Goal: Task Accomplishment & Management: Manage account settings

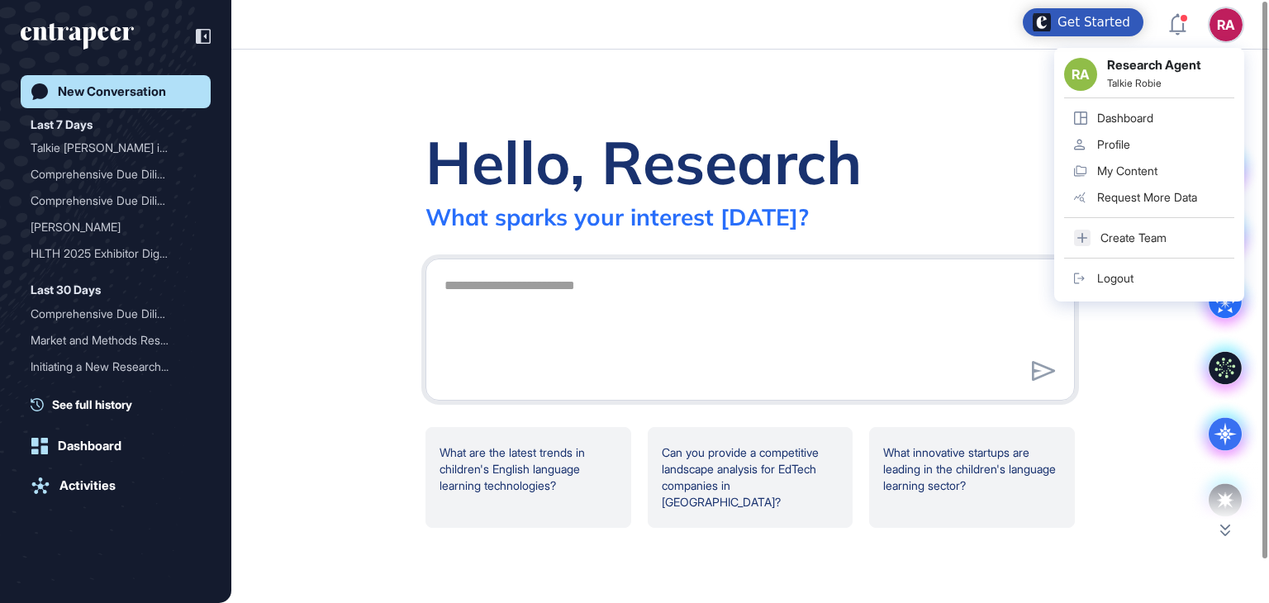
click at [1133, 143] on link "Profile" at bounding box center [1149, 144] width 170 height 26
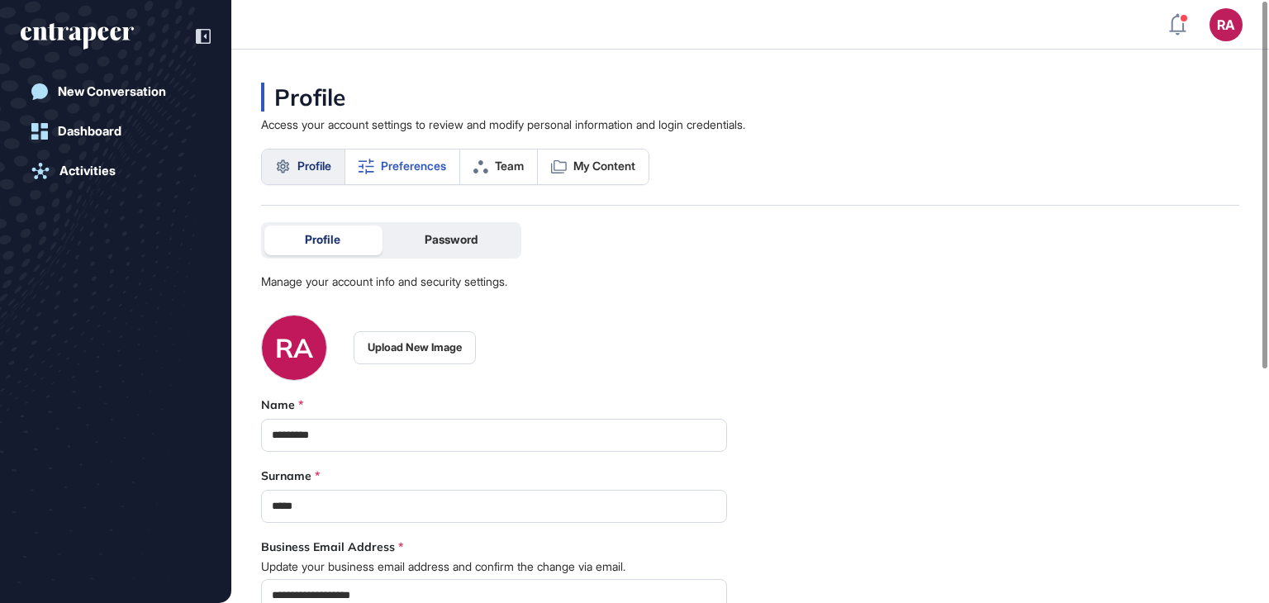
click at [415, 169] on span "Preferences" at bounding box center [413, 165] width 65 height 13
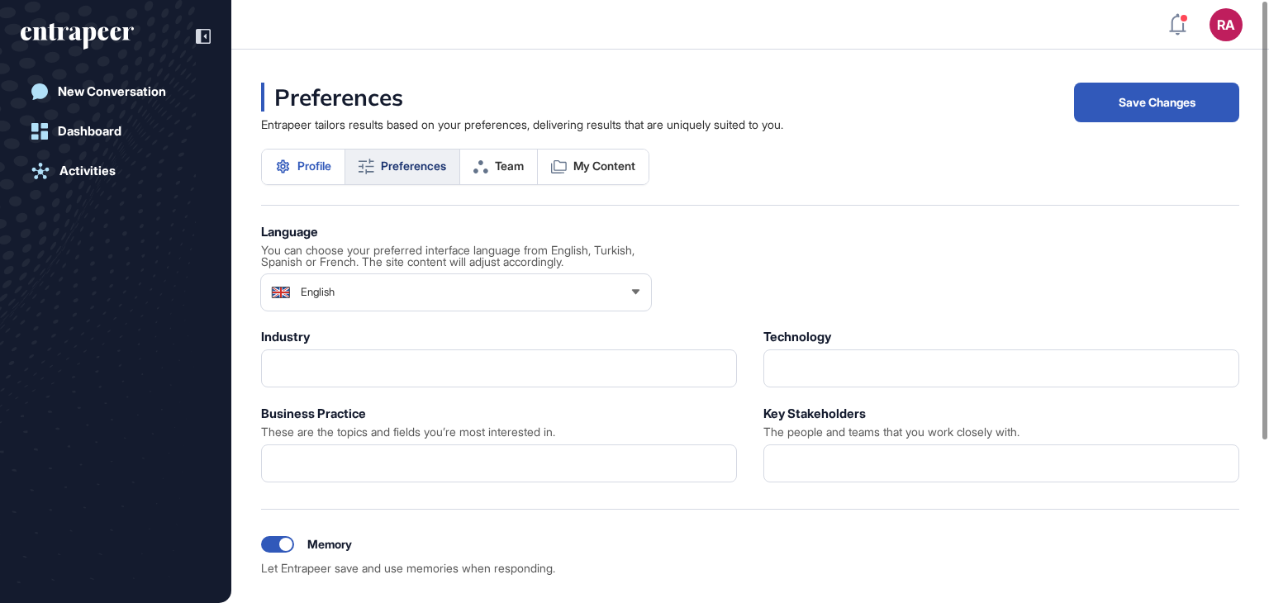
click at [327, 159] on span "Profile" at bounding box center [314, 165] width 34 height 13
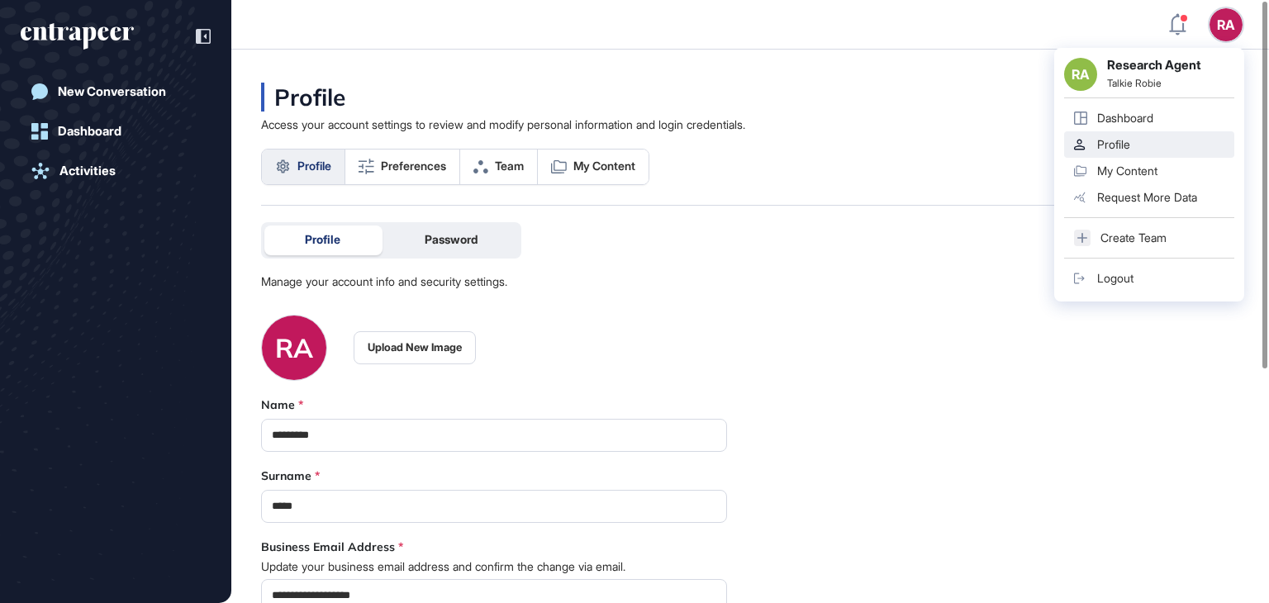
click at [1143, 86] on div "Talkie Robie" at bounding box center [1170, 84] width 127 height 13
click at [1130, 123] on div "Dashboard" at bounding box center [1125, 118] width 56 height 13
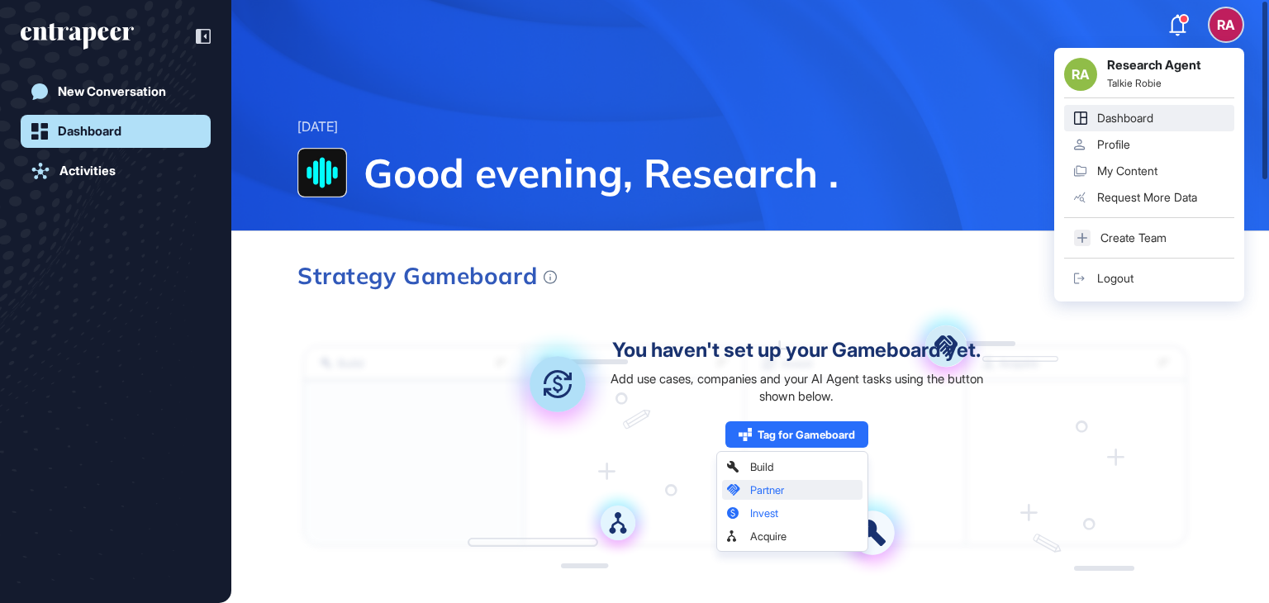
click at [1124, 139] on div "Profile" at bounding box center [1113, 144] width 33 height 13
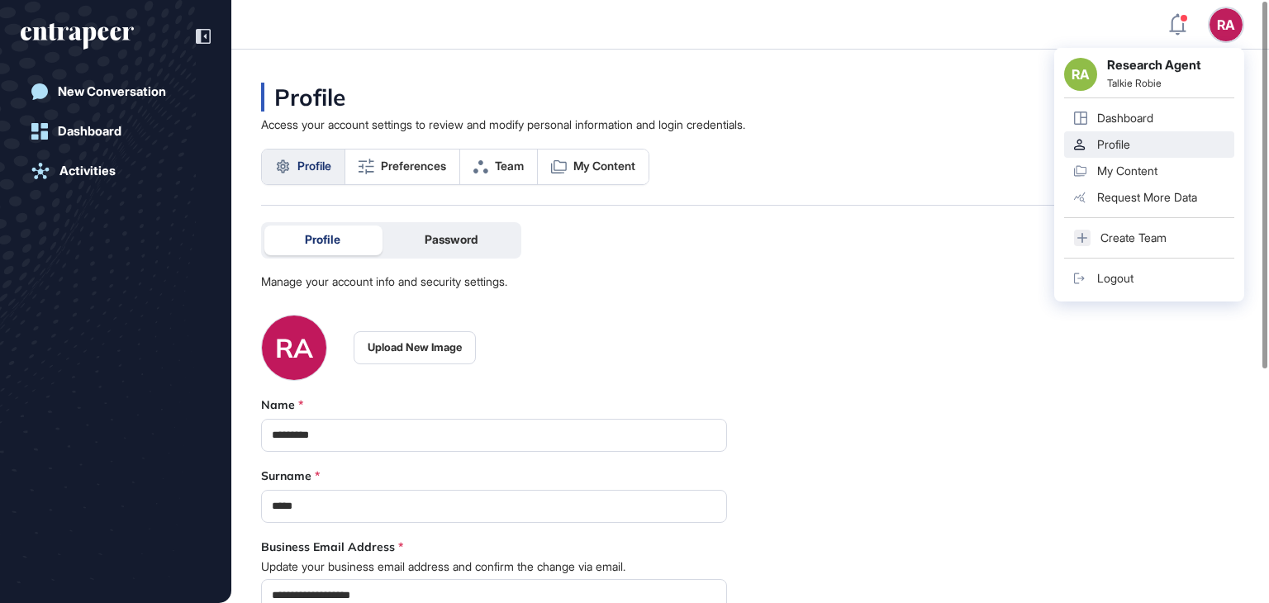
click at [1142, 269] on link "Logout" at bounding box center [1149, 278] width 170 height 26
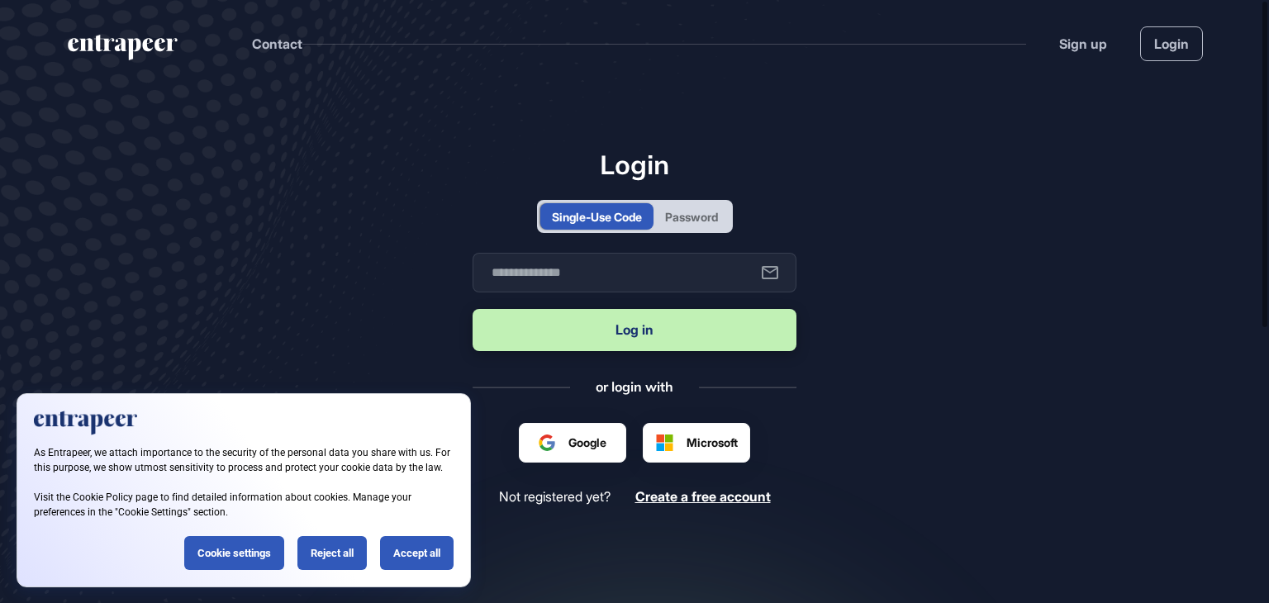
click at [690, 222] on div "Password" at bounding box center [691, 216] width 53 height 17
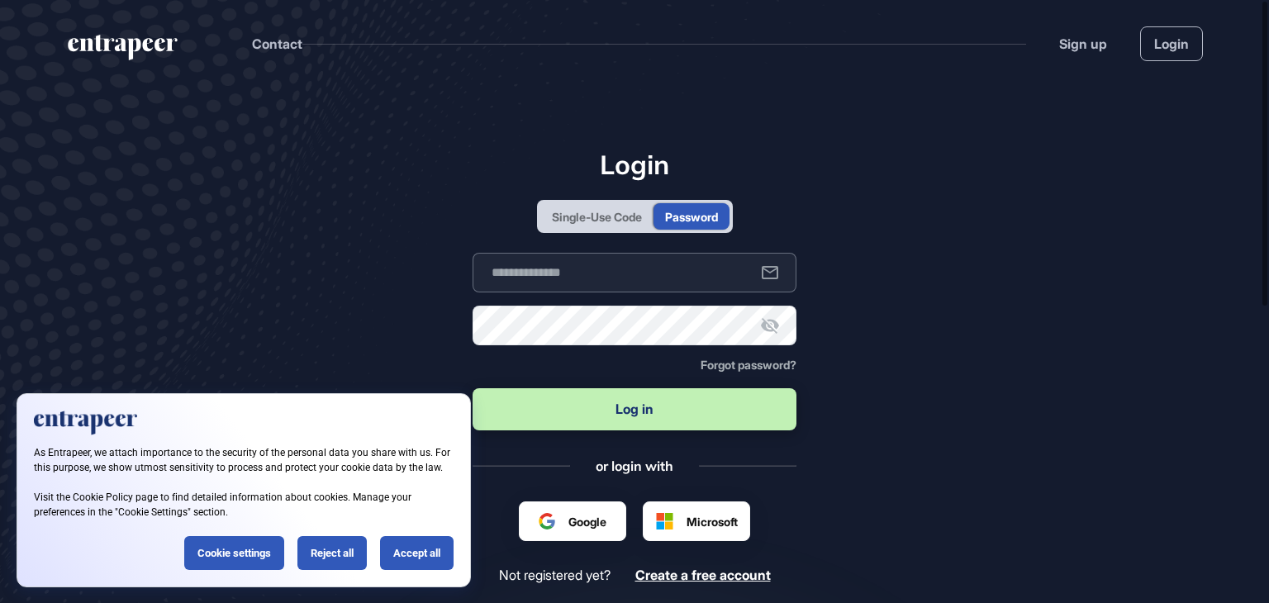
type input "**********"
click at [325, 543] on div "Reject all" at bounding box center [331, 553] width 69 height 34
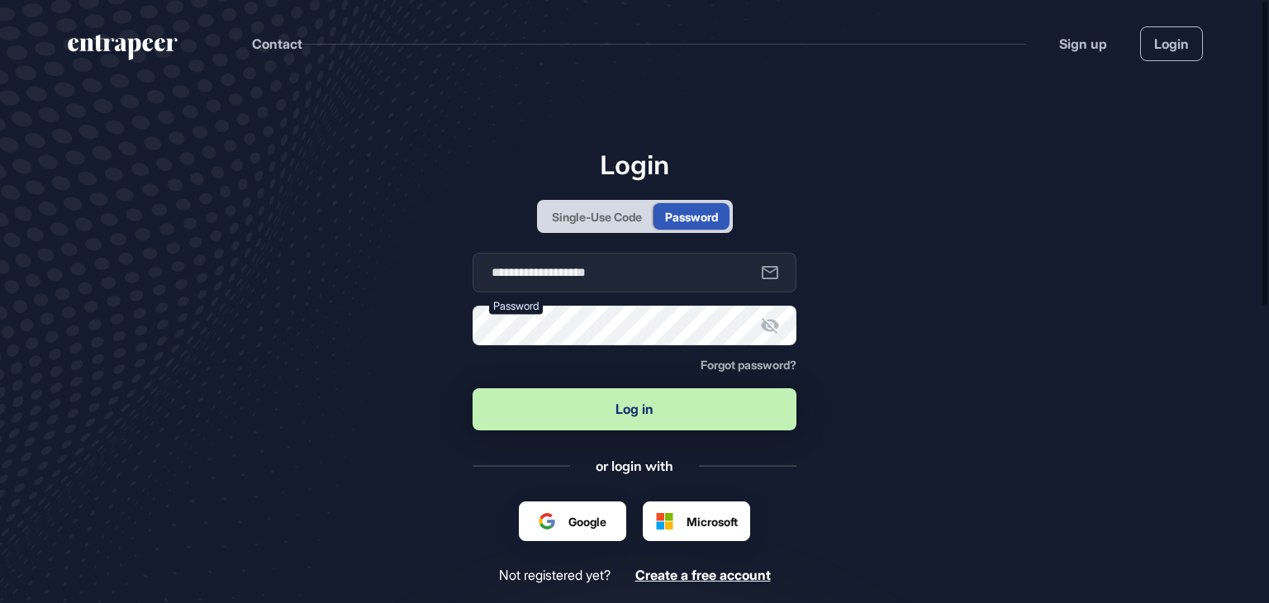
click at [600, 412] on button "Log in" at bounding box center [634, 409] width 324 height 42
